Goal: Find specific page/section: Find specific page/section

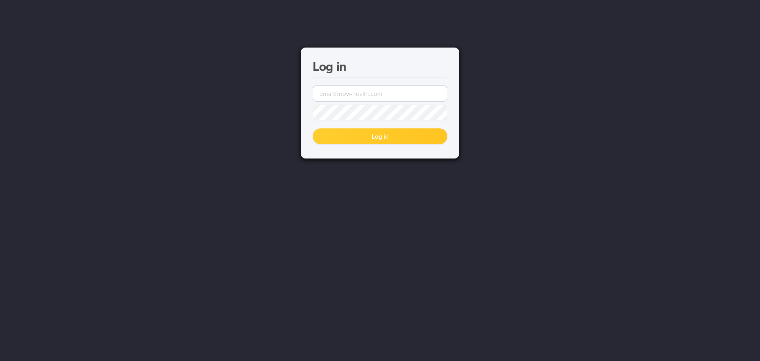
type input "[EMAIL_ADDRESS][DOMAIN_NAME]"
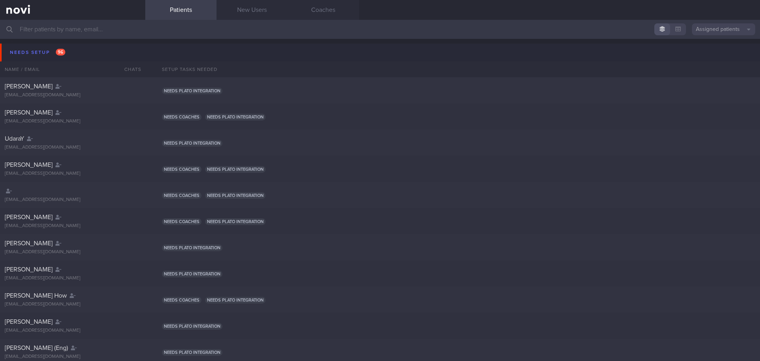
click at [739, 25] on button "Assigned patients" at bounding box center [723, 29] width 63 height 12
click at [721, 52] on button "All active patients" at bounding box center [723, 55] width 63 height 12
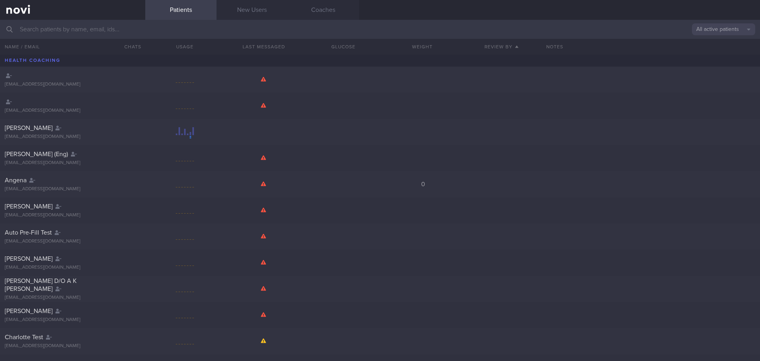
click at [84, 30] on input "text" at bounding box center [380, 29] width 760 height 19
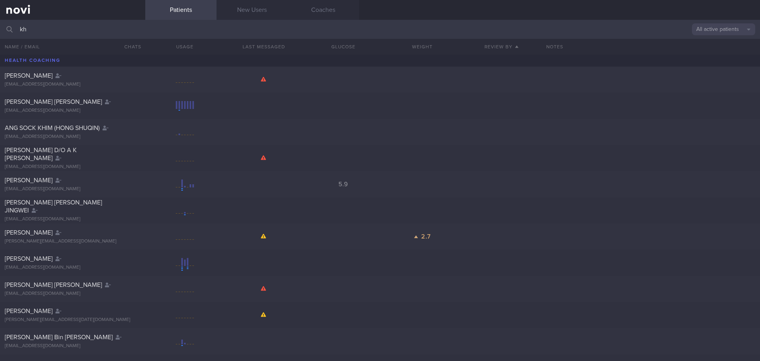
type input "k"
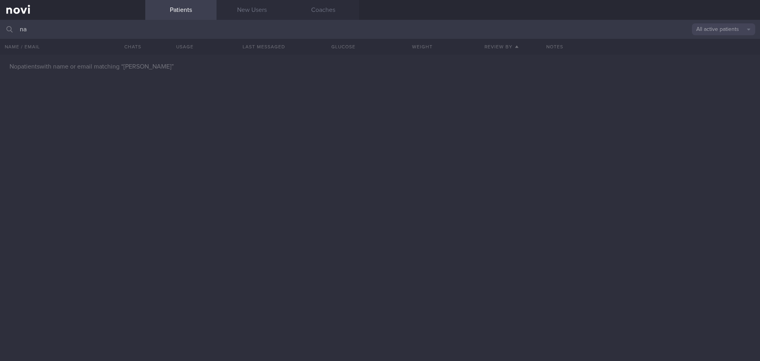
type input "n"
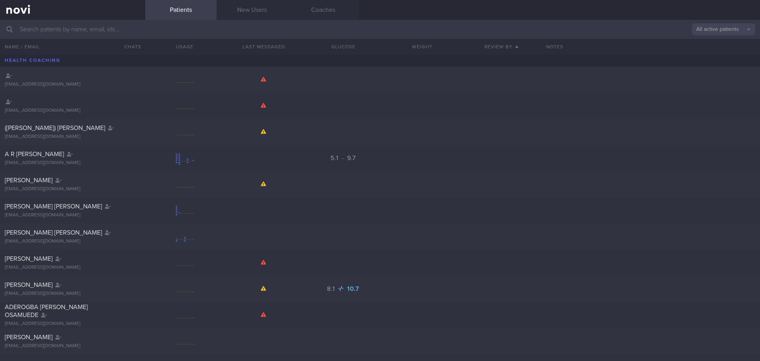
click at [698, 32] on button "All active patients" at bounding box center [723, 29] width 63 height 12
click at [702, 51] on button "All active patients" at bounding box center [723, 55] width 63 height 12
click at [151, 28] on input "text" at bounding box center [380, 29] width 760 height 19
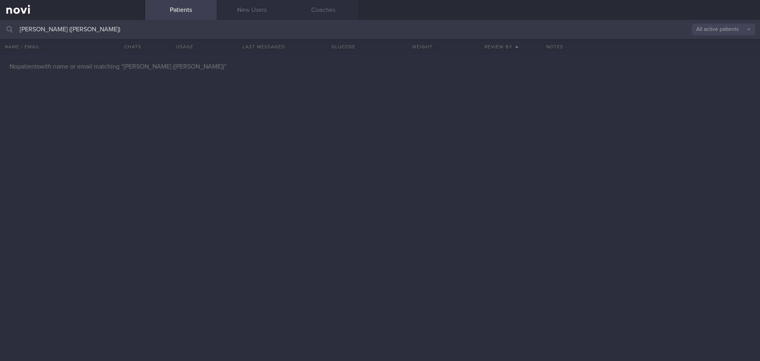
type input "KHIN MAY THU (CLAIRE)"
